Goal: Transaction & Acquisition: Purchase product/service

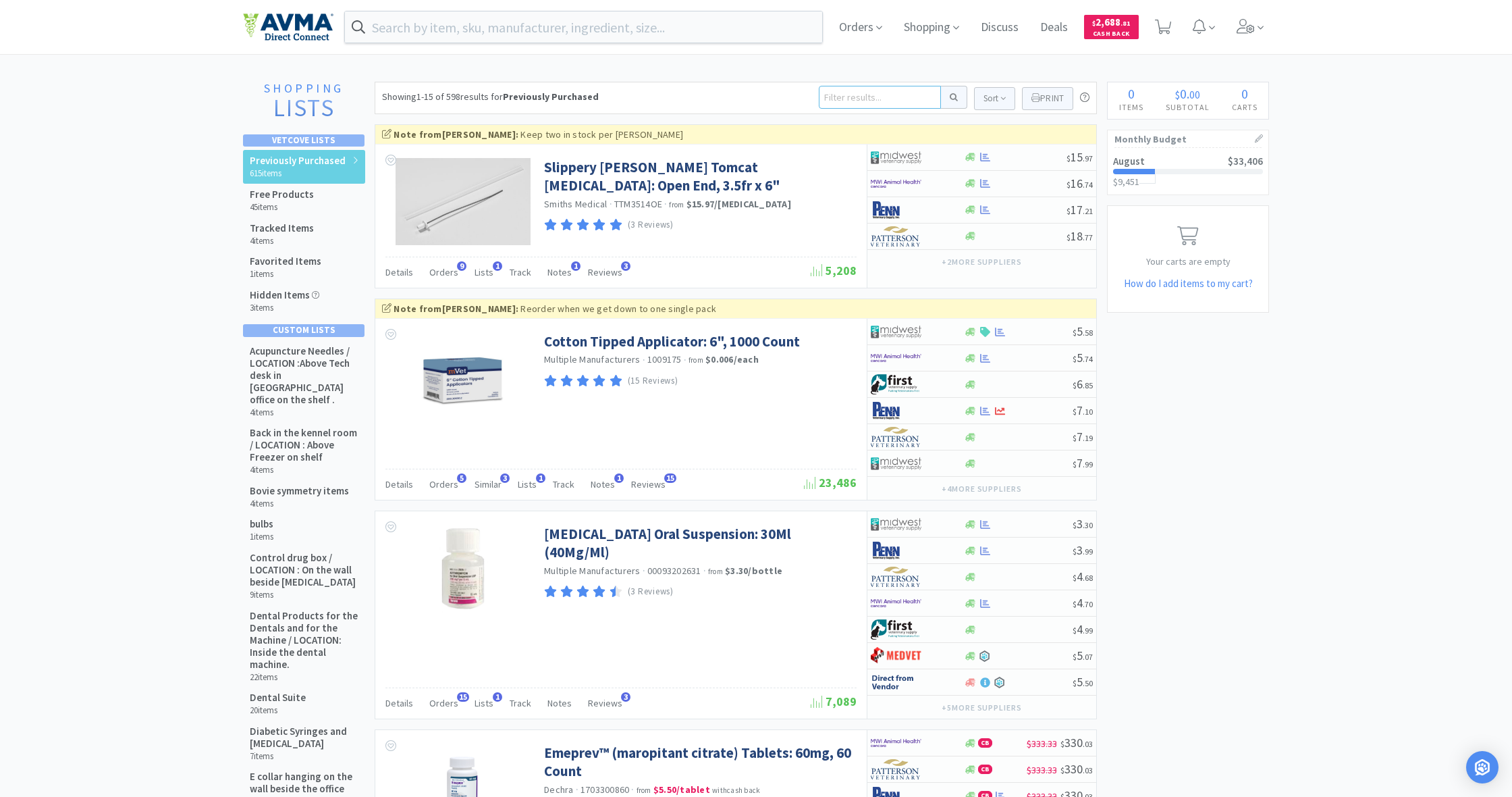
click at [848, 99] on input at bounding box center [880, 97] width 122 height 23
type input "vetsuliln"
click at [951, 97] on button at bounding box center [953, 97] width 26 height 23
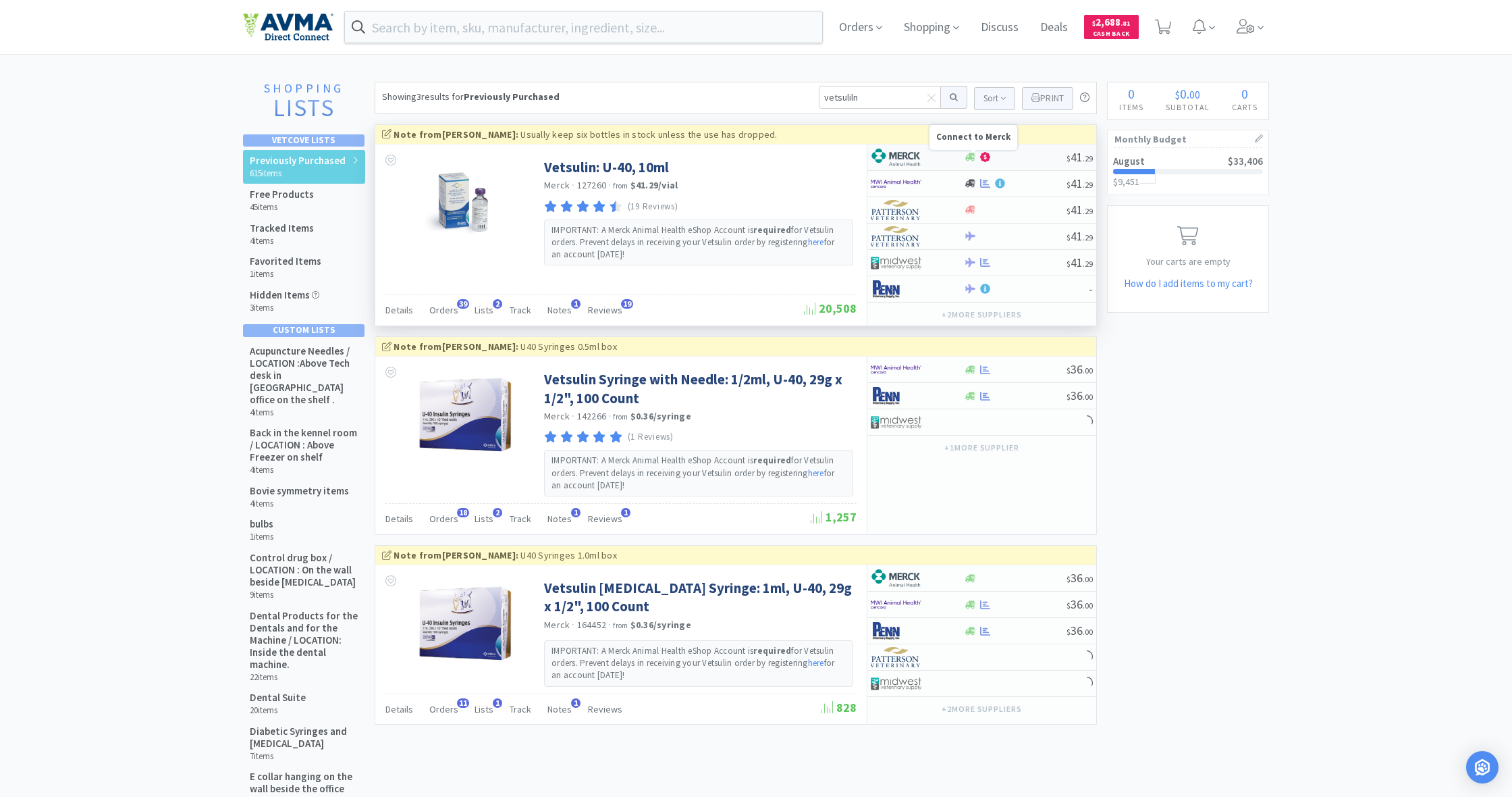
click at [973, 159] on icon at bounding box center [969, 157] width 10 height 8
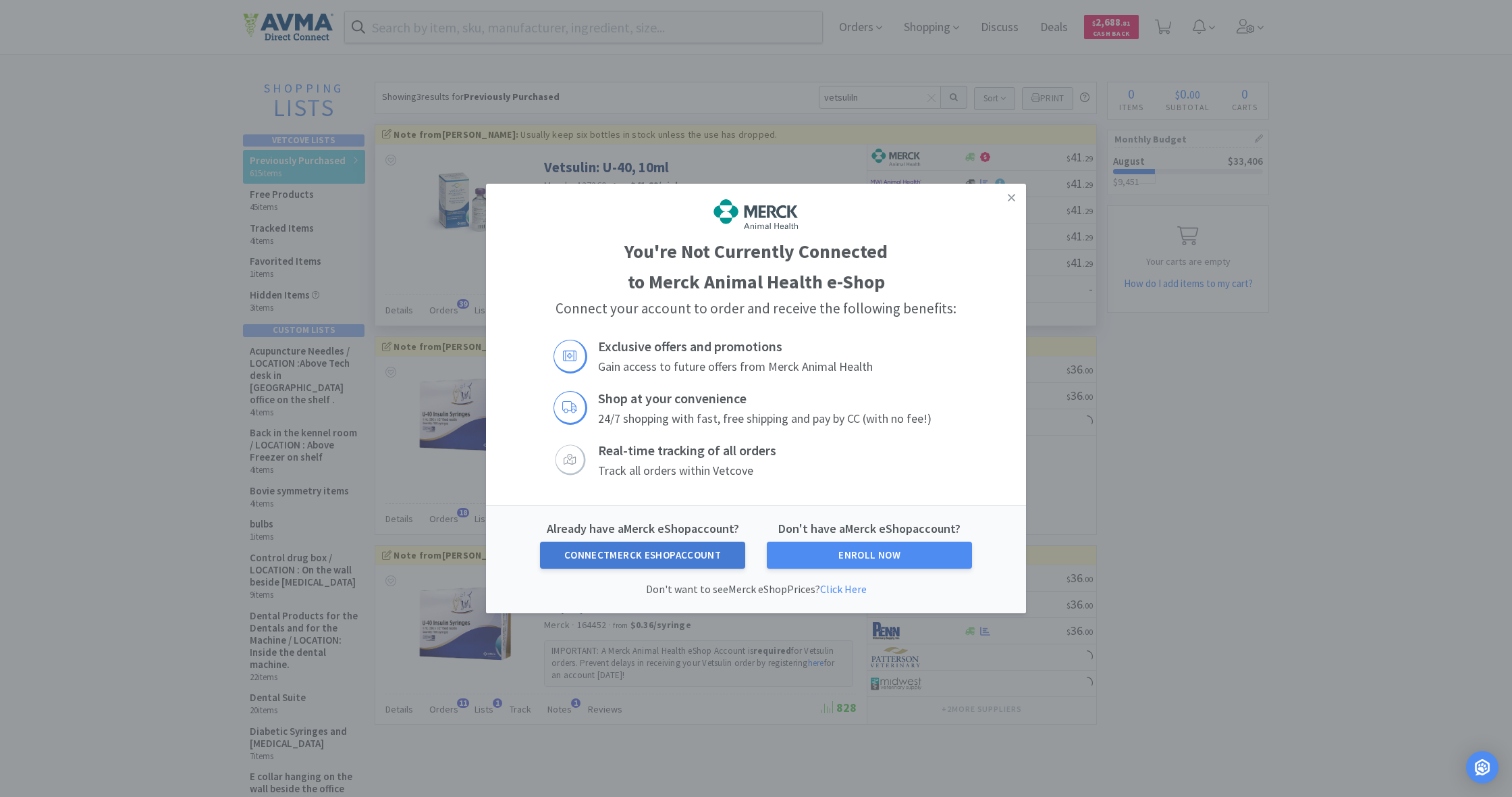
click at [660, 555] on button "Connect Merck eShop Account" at bounding box center [642, 555] width 205 height 27
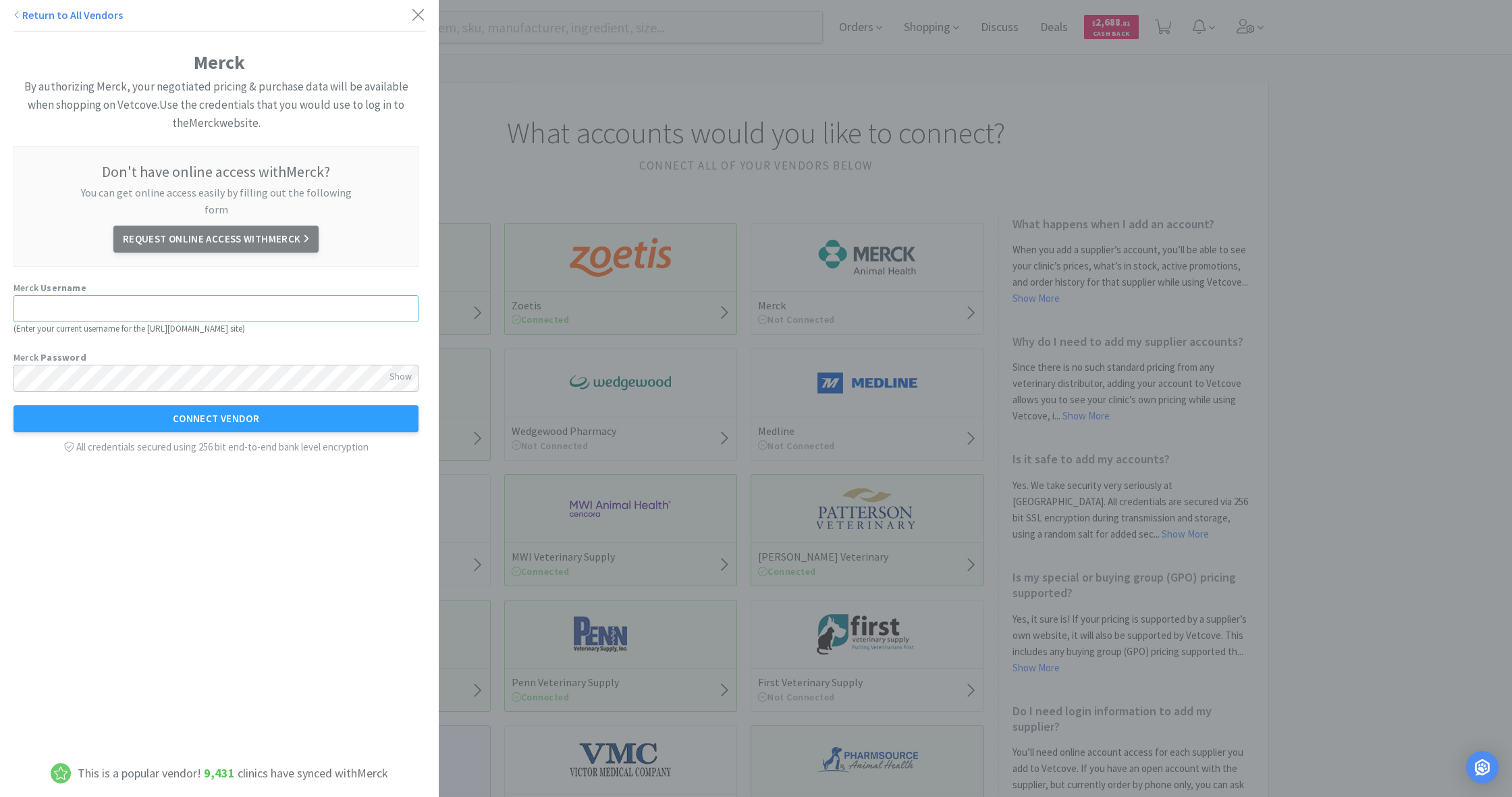
click at [92, 295] on input "text" at bounding box center [216, 308] width 405 height 27
click at [417, 12] on icon at bounding box center [419, 14] width 14 height 19
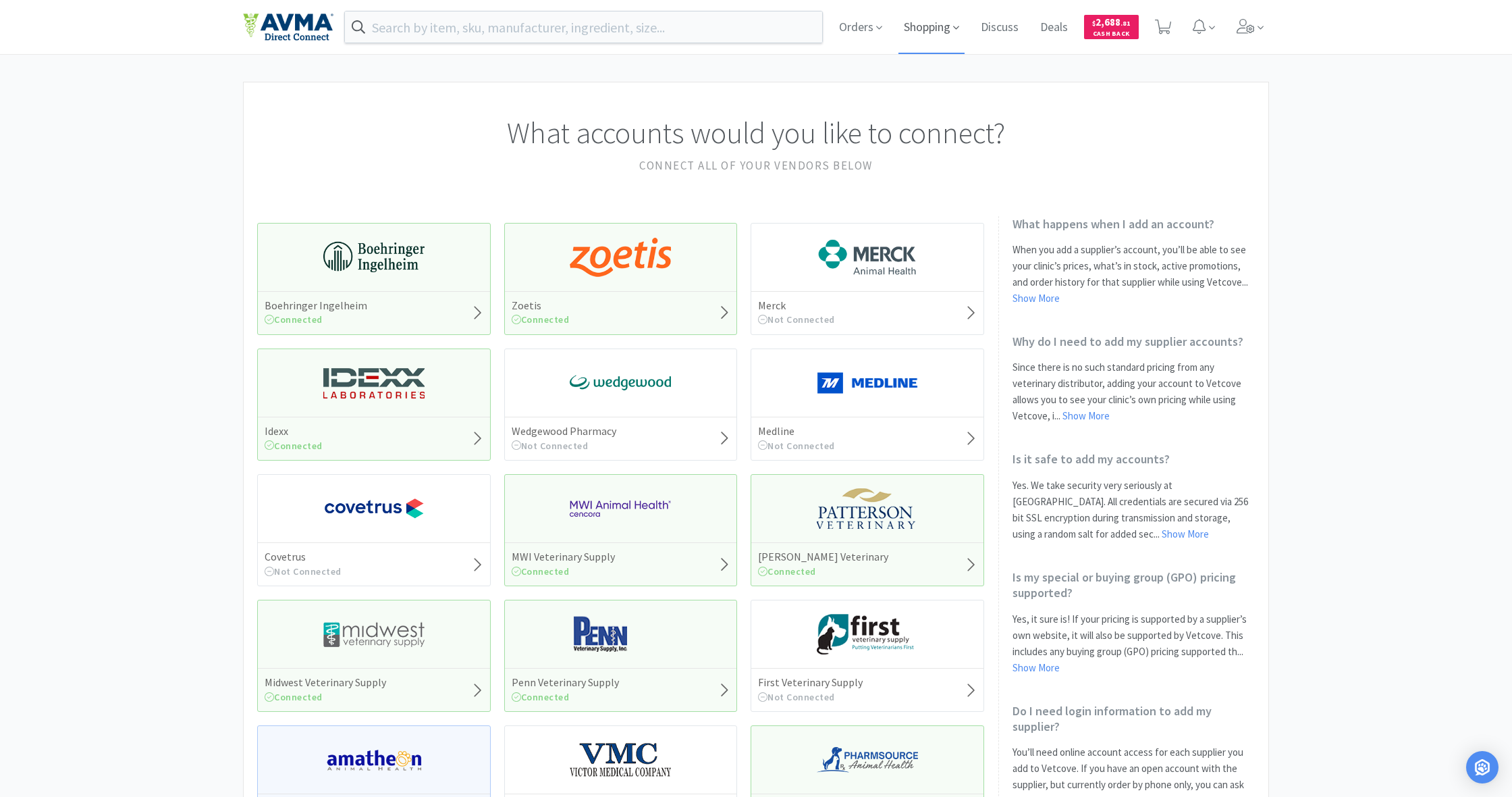
click at [930, 30] on span "Shopping" at bounding box center [932, 27] width 66 height 54
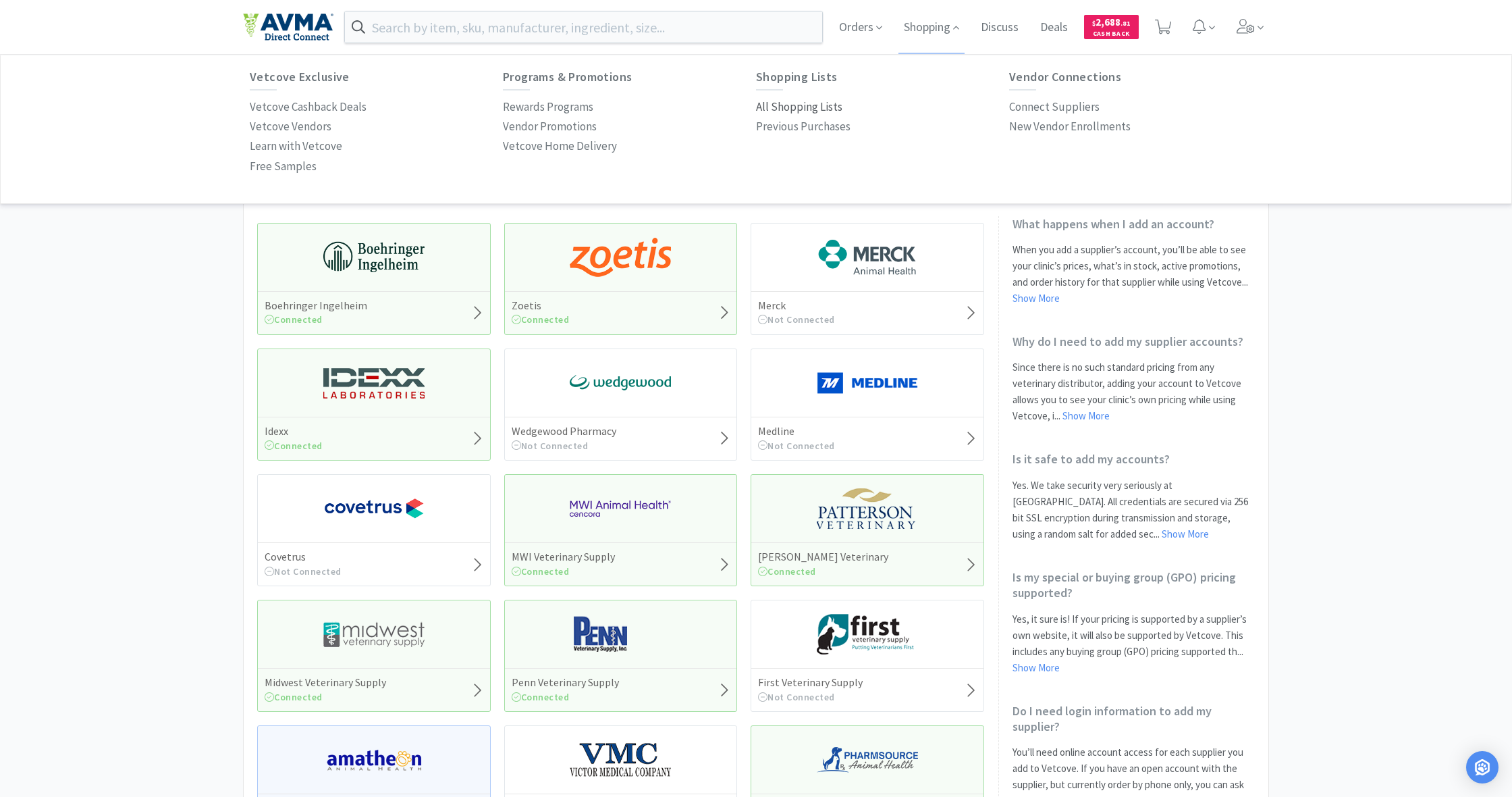
click at [786, 106] on p "All Shopping Lists" at bounding box center [799, 107] width 86 height 18
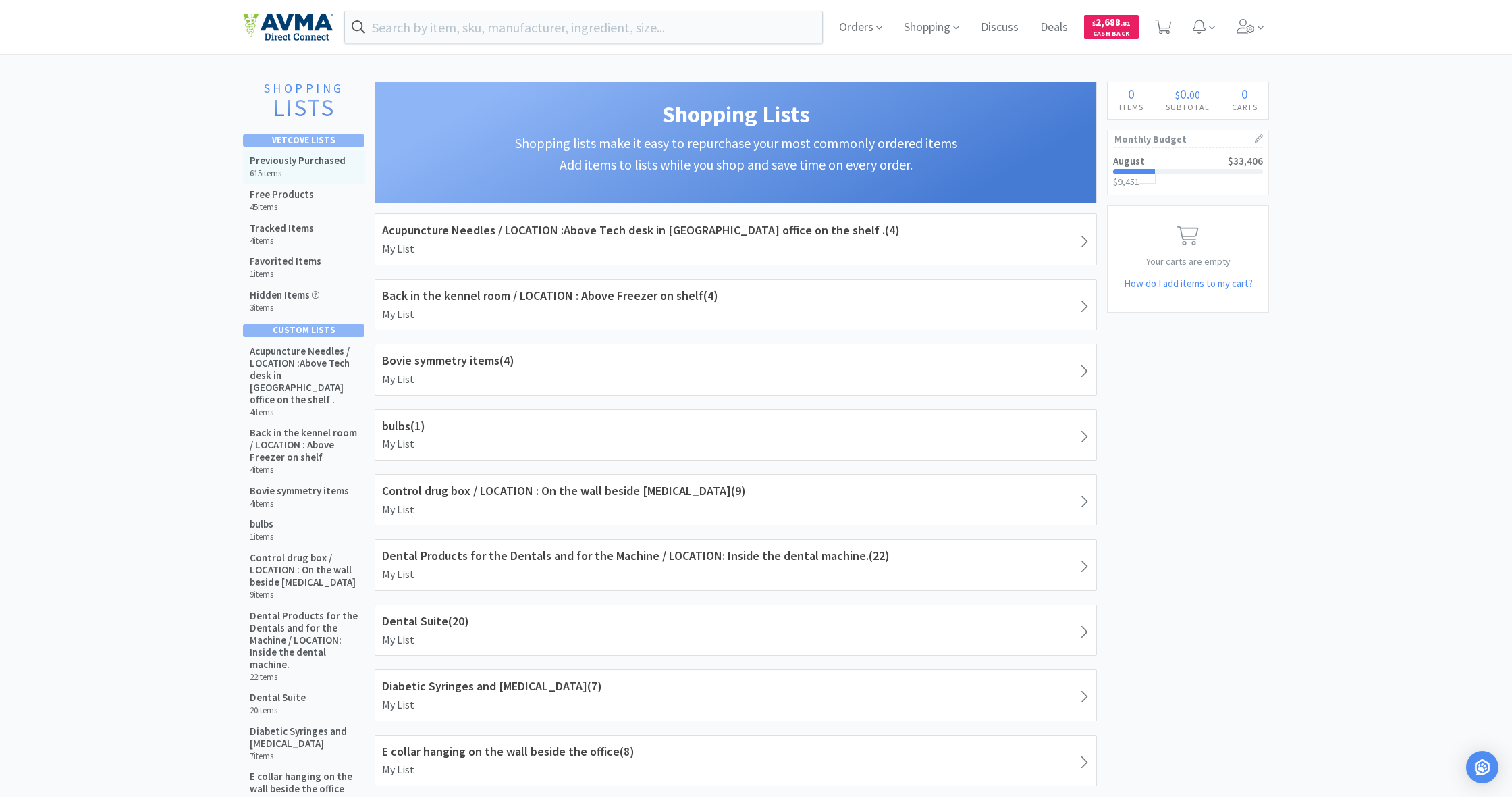
click at [297, 161] on h5 "Previously Purchased" at bounding box center [297, 161] width 96 height 13
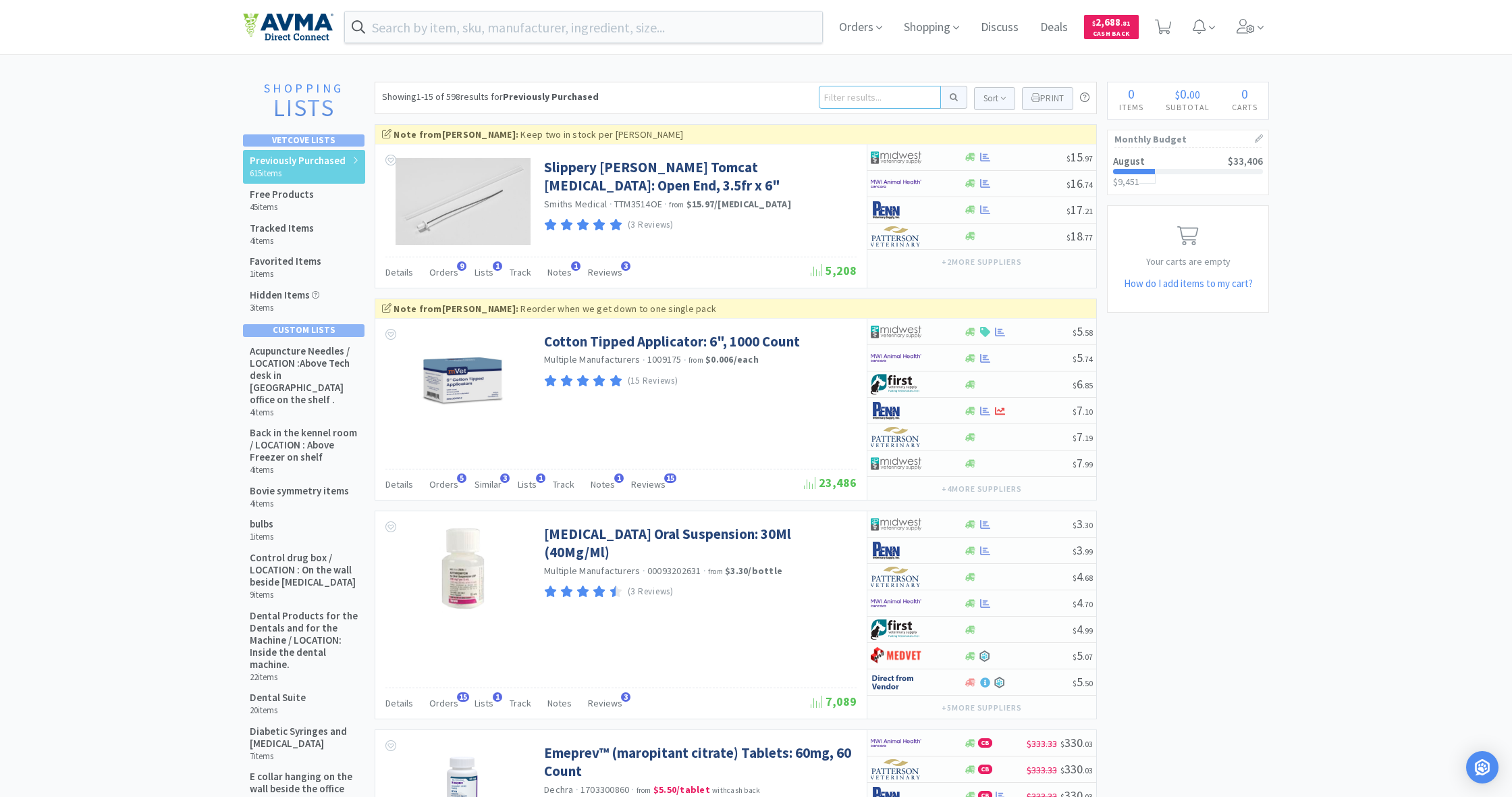
click at [852, 99] on input at bounding box center [880, 97] width 122 height 23
type input "vetsulin"
click at [951, 97] on button at bounding box center [953, 97] width 26 height 23
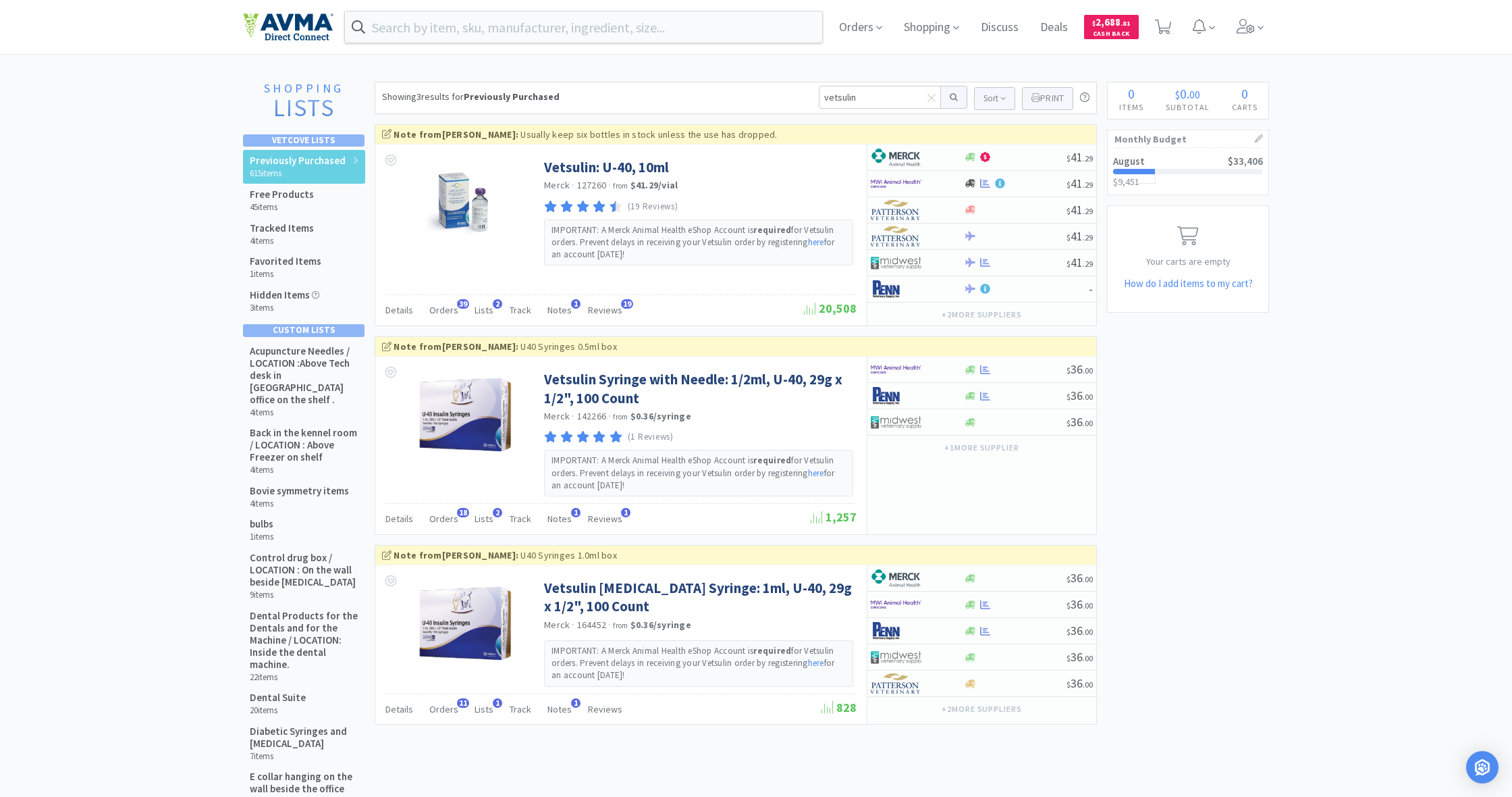
scroll to position [2, 1]
